Goal: Information Seeking & Learning: Learn about a topic

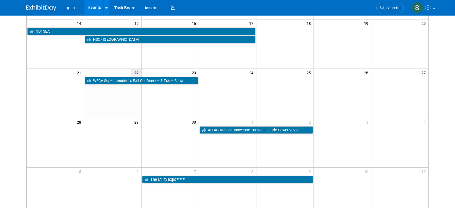
scroll to position [148, 0]
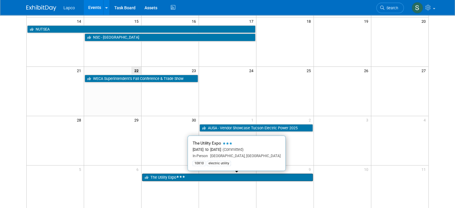
click at [206, 178] on link "The Utility Expo" at bounding box center [227, 177] width 171 height 8
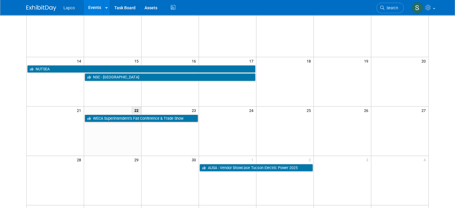
scroll to position [10, 0]
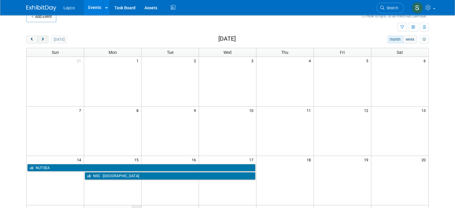
click at [40, 39] on span "next" at bounding box center [42, 40] width 4 height 4
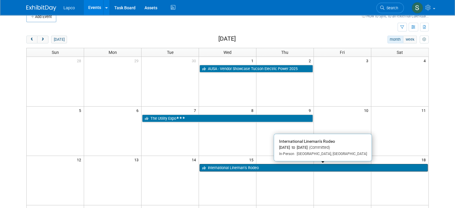
click at [226, 166] on link "International Lineman’s Rodeo" at bounding box center [314, 168] width 228 height 8
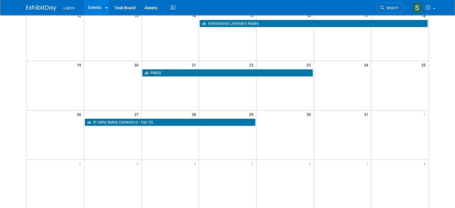
scroll to position [157, 0]
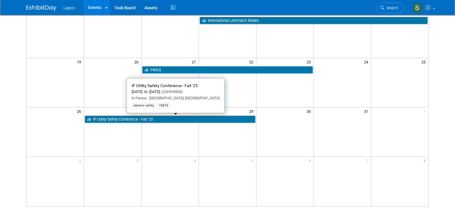
click at [188, 116] on link "iP Utility Safety Conference - Fall ’25" at bounding box center [170, 119] width 171 height 8
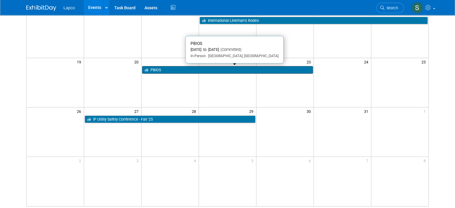
click at [184, 70] on link "PBIOS" at bounding box center [227, 70] width 171 height 8
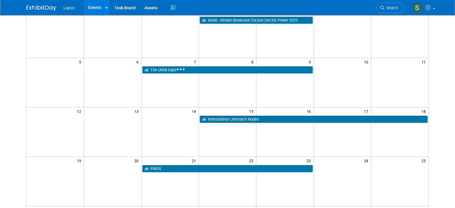
scroll to position [0, 0]
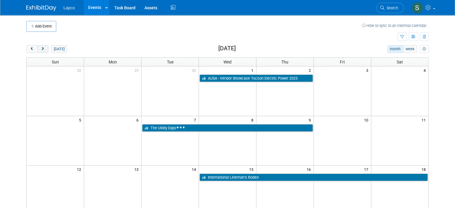
click at [40, 48] on span "next" at bounding box center [42, 49] width 4 height 4
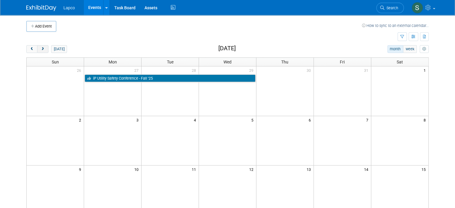
click at [40, 48] on span "next" at bounding box center [42, 49] width 4 height 4
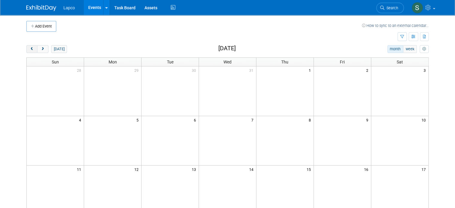
click at [30, 49] on span "prev" at bounding box center [32, 49] width 4 height 4
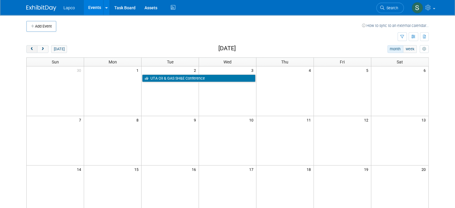
click at [30, 48] on span "prev" at bounding box center [32, 49] width 4 height 4
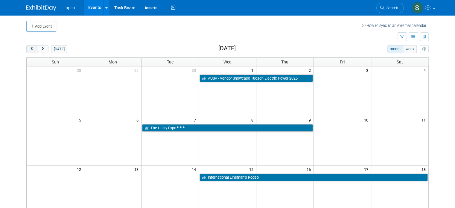
click at [30, 48] on span "prev" at bounding box center [32, 49] width 4 height 4
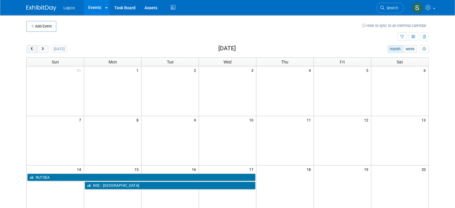
click at [30, 48] on span "prev" at bounding box center [32, 49] width 4 height 4
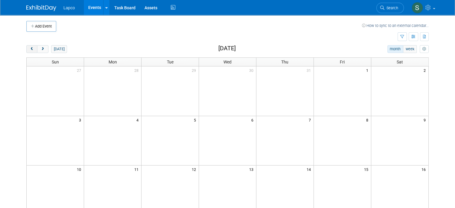
click at [30, 48] on span "prev" at bounding box center [32, 49] width 4 height 4
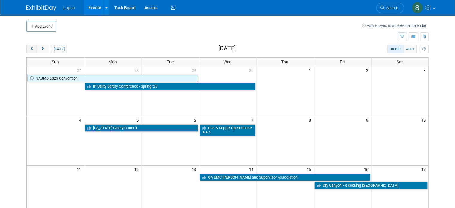
click at [30, 48] on span "prev" at bounding box center [32, 49] width 4 height 4
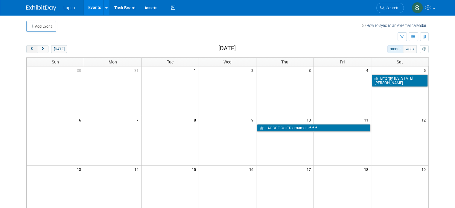
click at [30, 48] on span "prev" at bounding box center [32, 49] width 4 height 4
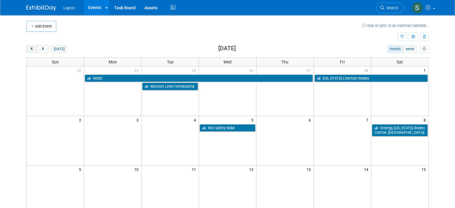
click at [30, 48] on span "prev" at bounding box center [32, 49] width 4 height 4
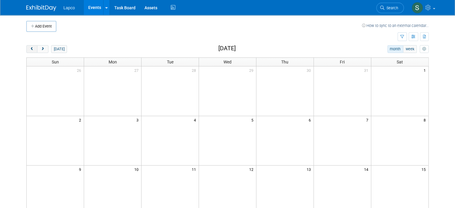
click at [30, 48] on span "prev" at bounding box center [32, 49] width 4 height 4
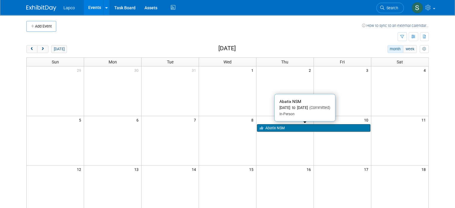
click at [289, 127] on link "Abatix NSM" at bounding box center [313, 128] width 113 height 8
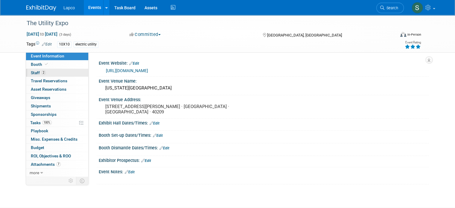
click at [31, 72] on span "Staff 2" at bounding box center [38, 72] width 15 height 5
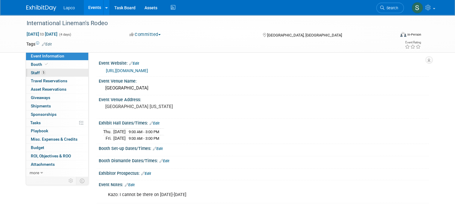
click at [31, 73] on span "Staff 5" at bounding box center [38, 72] width 15 height 5
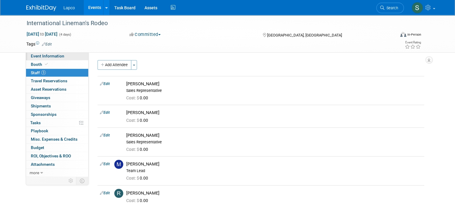
click at [45, 56] on span "Event Information" at bounding box center [48, 56] width 34 height 5
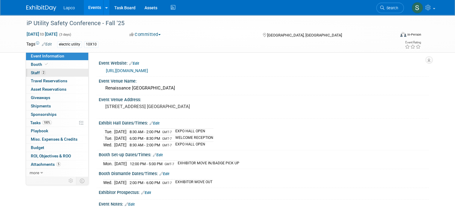
click at [31, 72] on span "Staff 2" at bounding box center [38, 72] width 15 height 5
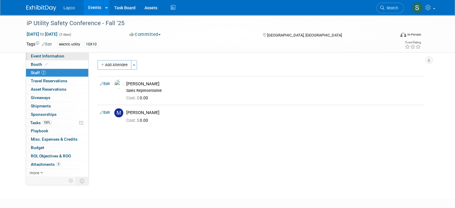
click at [35, 57] on span "Event Information" at bounding box center [48, 56] width 34 height 5
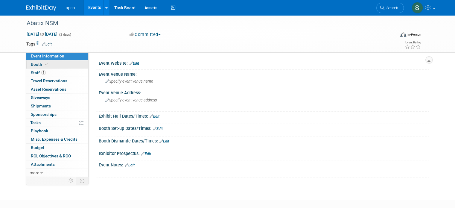
click at [51, 64] on link "Booth" at bounding box center [57, 64] width 62 height 8
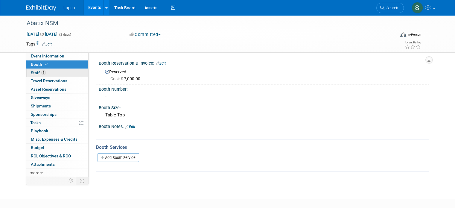
click at [48, 74] on link "1 Staff 1" at bounding box center [57, 73] width 62 height 8
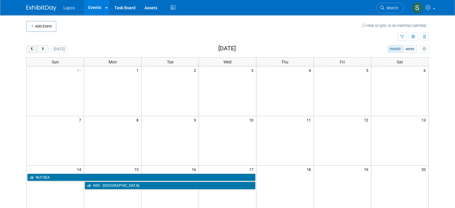
click at [30, 49] on span "prev" at bounding box center [32, 49] width 4 height 4
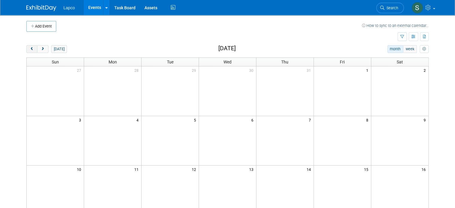
click at [30, 49] on span "prev" at bounding box center [32, 49] width 4 height 4
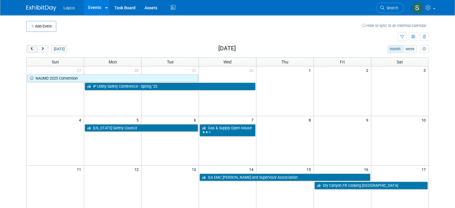
click at [30, 49] on span "prev" at bounding box center [32, 49] width 4 height 4
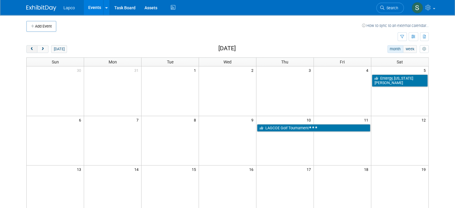
click at [30, 49] on span "prev" at bounding box center [32, 49] width 4 height 4
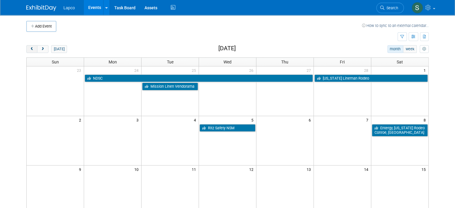
click at [30, 49] on span "prev" at bounding box center [32, 49] width 4 height 4
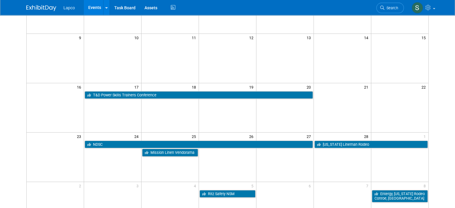
scroll to position [150, 0]
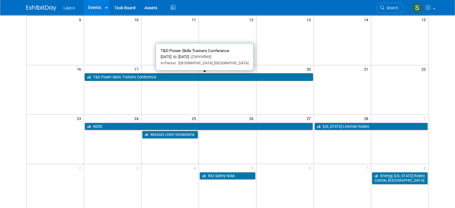
click at [170, 76] on link "T&D Power Skills Trainers Conference" at bounding box center [199, 77] width 228 height 8
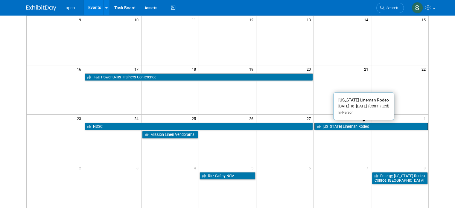
click at [340, 125] on link "[US_STATE] Lineman Rodeo" at bounding box center [370, 127] width 113 height 8
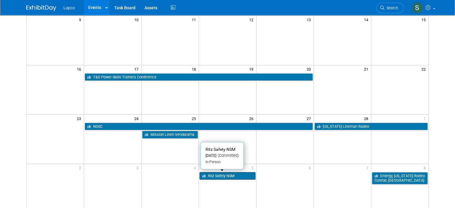
click at [223, 175] on link "Ritz Safety NSM" at bounding box center [228, 176] width 56 height 8
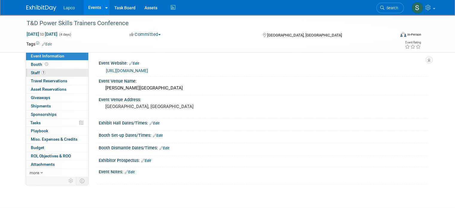
click at [47, 73] on link "1 Staff 1" at bounding box center [57, 73] width 62 height 8
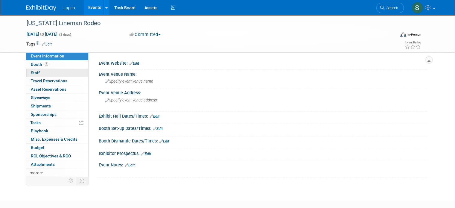
click at [31, 73] on span "Staff 0" at bounding box center [35, 72] width 9 height 5
